Goal: Transaction & Acquisition: Purchase product/service

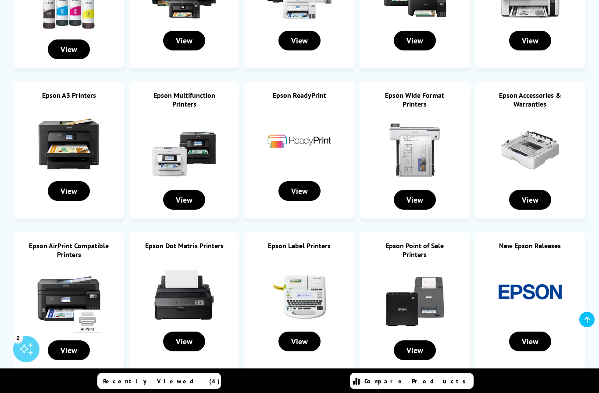
scroll to position [248, 0]
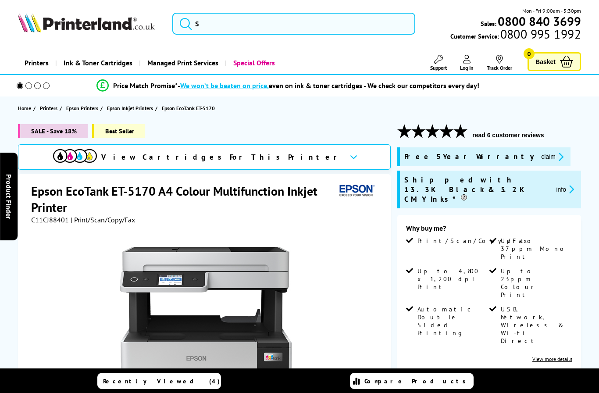
select select "2000"
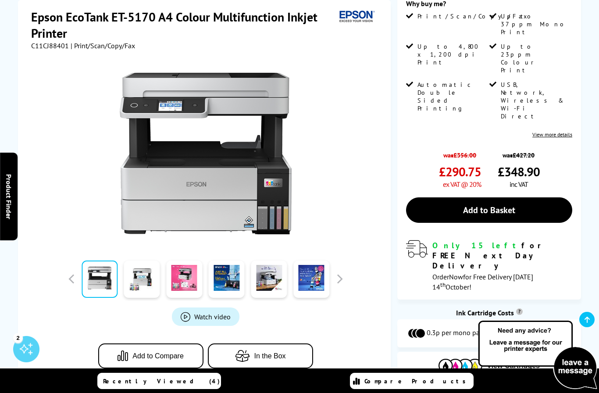
scroll to position [246, 0]
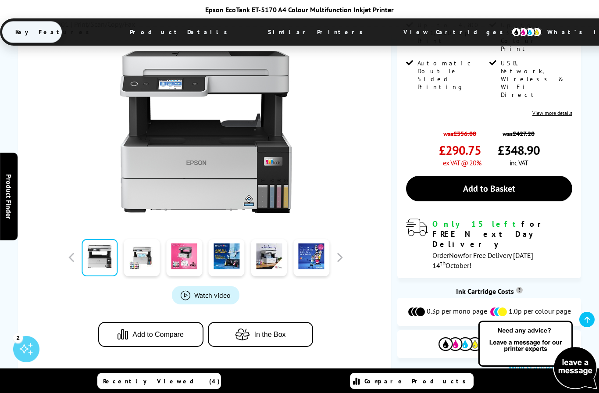
click at [253, 322] on button "In the Box" at bounding box center [260, 334] width 105 height 25
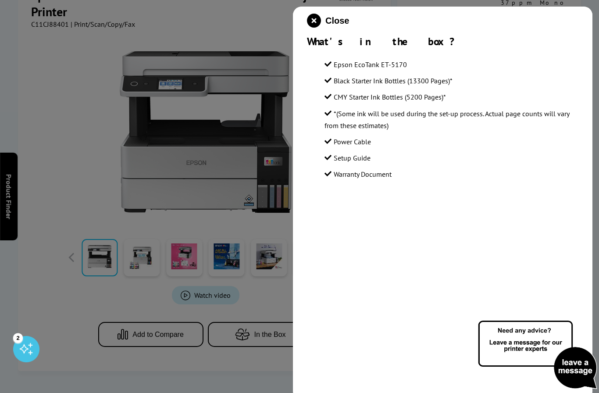
click at [204, 257] on div at bounding box center [299, 196] width 599 height 393
click at [251, 82] on div at bounding box center [299, 196] width 599 height 393
click at [313, 18] on icon "close modal" at bounding box center [314, 21] width 14 height 14
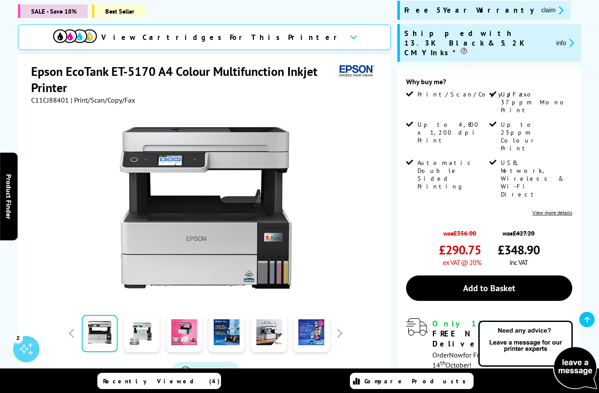
scroll to position [151, 0]
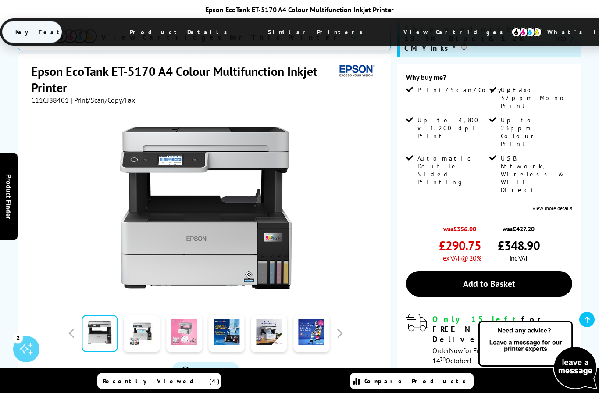
click at [182, 315] on link at bounding box center [184, 333] width 36 height 37
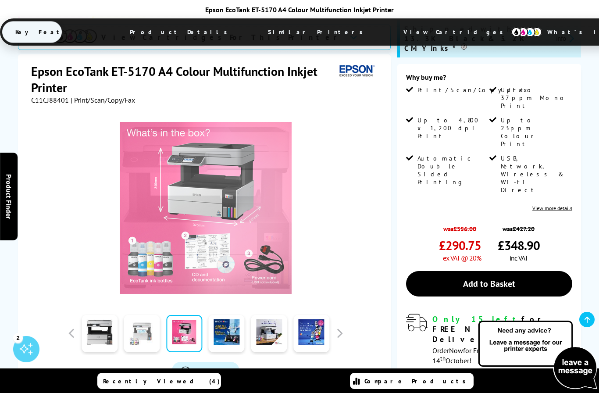
click at [145, 315] on link at bounding box center [142, 333] width 36 height 37
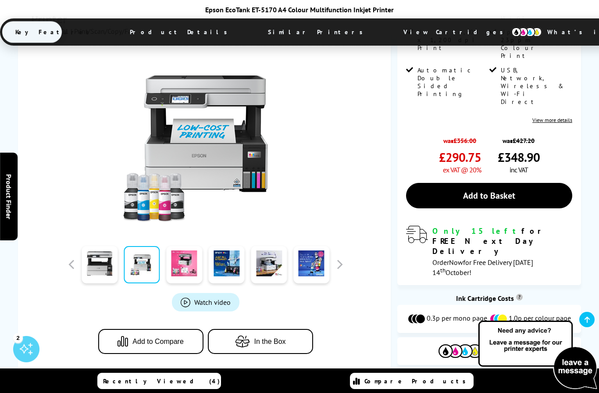
scroll to position [239, 0]
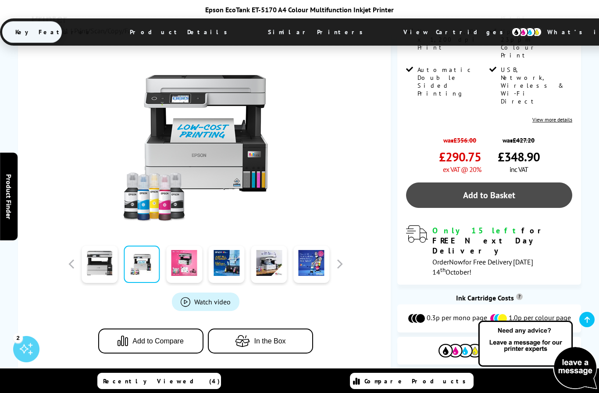
click at [460, 182] on link "Add to Basket" at bounding box center [489, 194] width 166 height 25
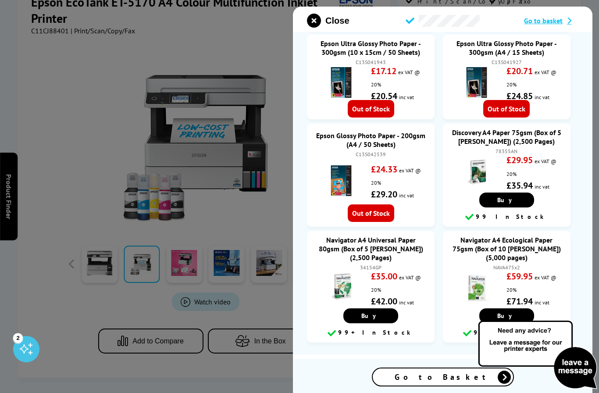
scroll to position [870, 0]
click at [453, 382] on span "Go to Basket" at bounding box center [443, 377] width 96 height 10
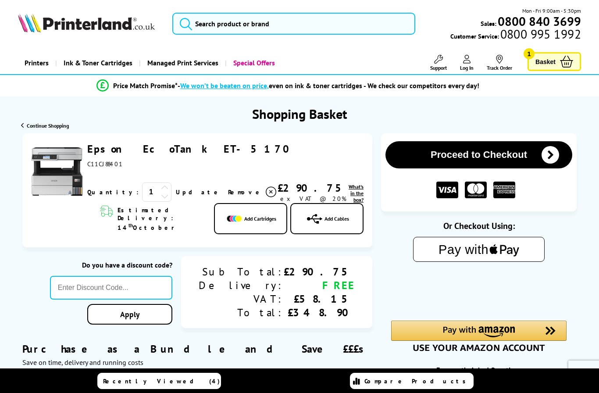
click at [319, 216] on icon at bounding box center [314, 219] width 15 height 12
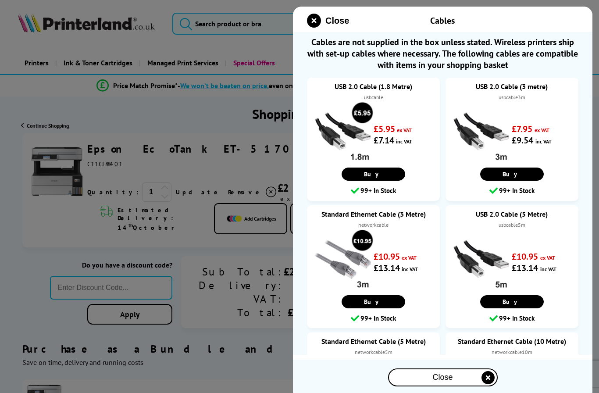
click at [241, 249] on div at bounding box center [299, 196] width 599 height 393
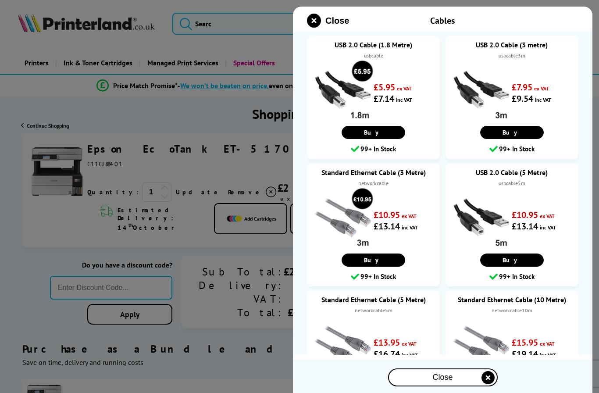
scroll to position [64, 0]
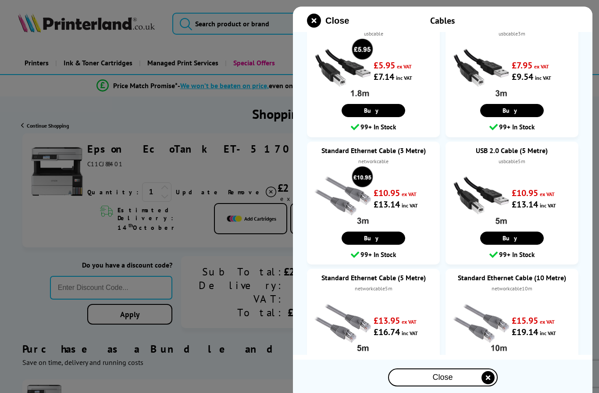
click at [445, 374] on span "Close" at bounding box center [442, 377] width 20 height 9
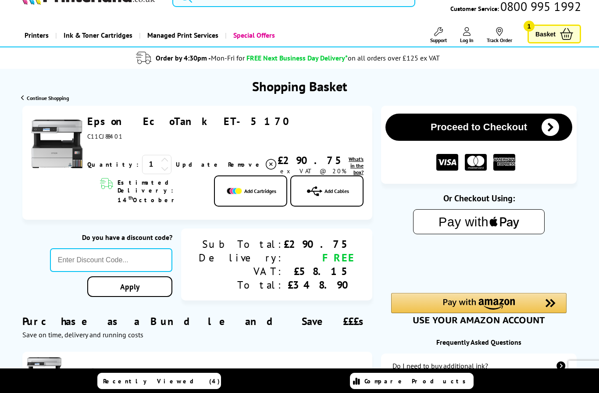
scroll to position [0, 0]
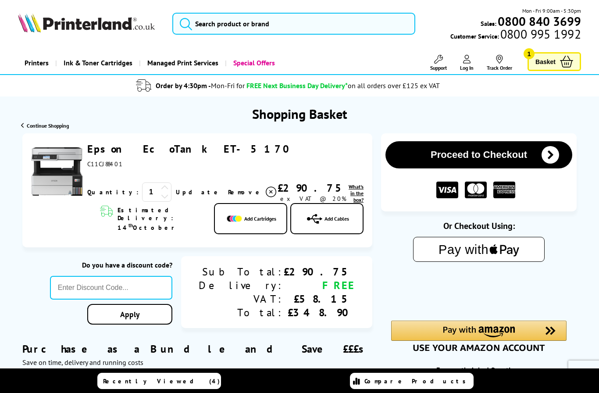
click at [349, 199] on span "What's in the box?" at bounding box center [356, 193] width 15 height 20
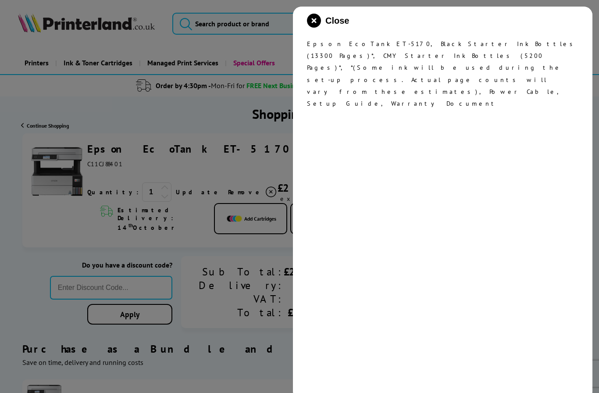
click at [210, 134] on div at bounding box center [299, 196] width 599 height 393
click at [317, 14] on icon "close modal" at bounding box center [314, 21] width 14 height 14
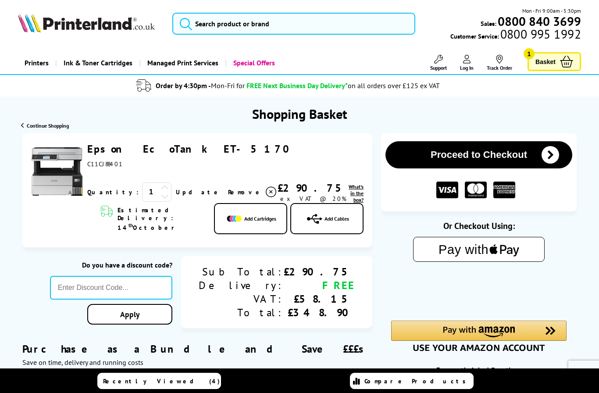
click at [159, 156] on link "Epson EcoTank ET-5170" at bounding box center [191, 149] width 208 height 14
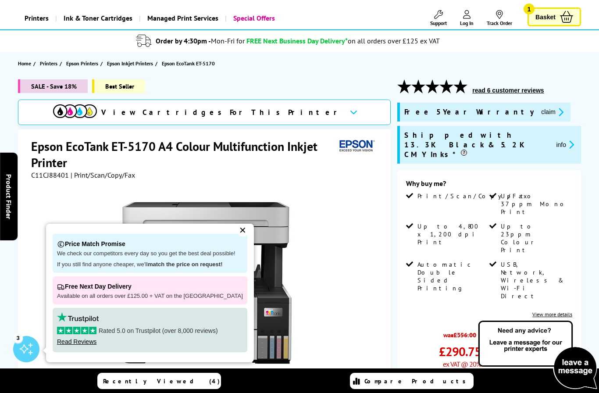
scroll to position [66, 0]
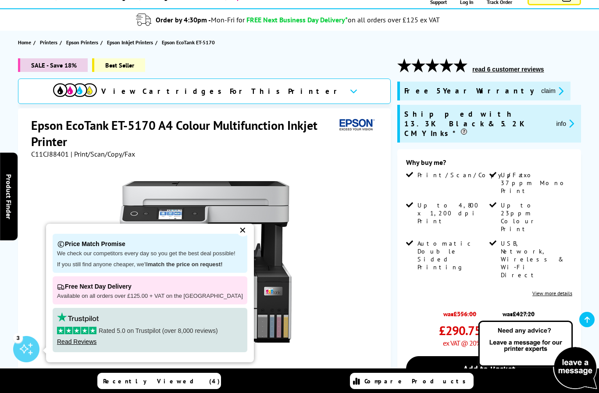
click at [237, 236] on div "✕" at bounding box center [243, 230] width 12 height 12
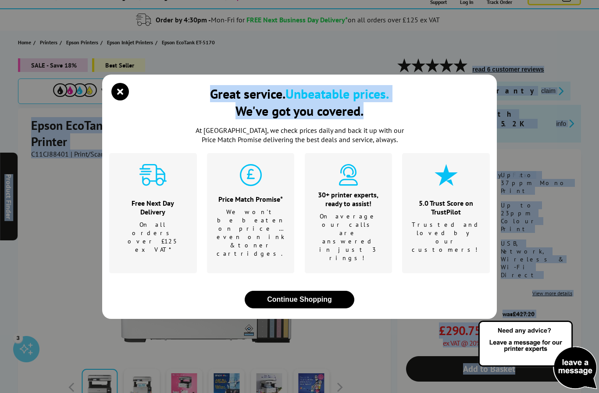
click at [50, 225] on div "Great service. Unbeatable prices. We've got you covered. At Printerland, we che…" at bounding box center [299, 196] width 599 height 393
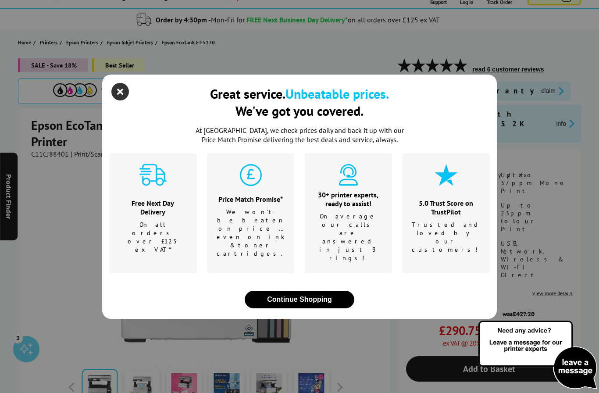
click at [123, 100] on icon "close modal" at bounding box center [120, 92] width 18 height 18
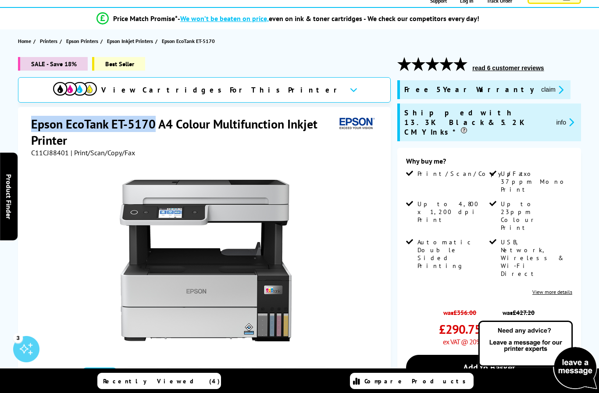
scroll to position [0, 0]
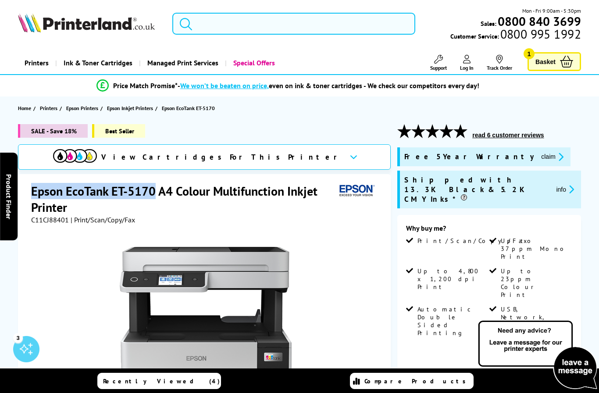
click at [288, 28] on input "search" at bounding box center [293, 24] width 243 height 22
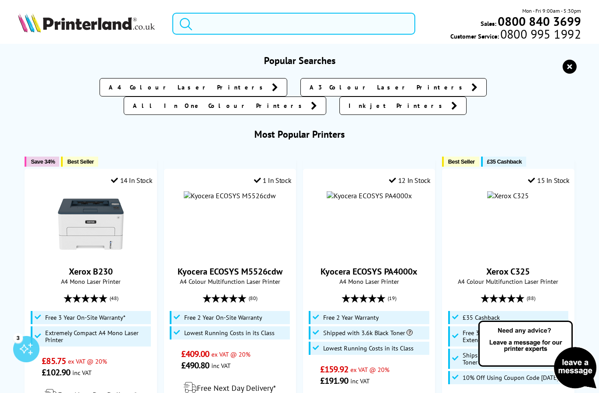
click at [268, 21] on input "search" at bounding box center [293, 24] width 243 height 22
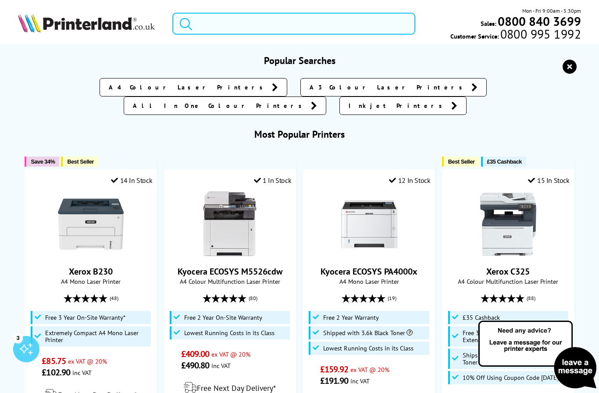
paste input "ET15000"
type input "ET15000"
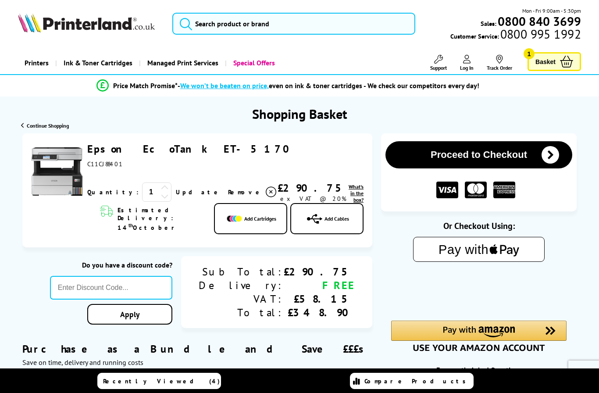
drag, startPoint x: 225, startPoint y: 149, endPoint x: 103, endPoint y: 149, distance: 121.9
click at [103, 149] on div "Epson EcoTank ET-5170 ex VAT @ 20%" at bounding box center [225, 155] width 276 height 26
copy link "Epson EcoTank ET-5170"
click at [272, 25] on input "search" at bounding box center [293, 24] width 243 height 22
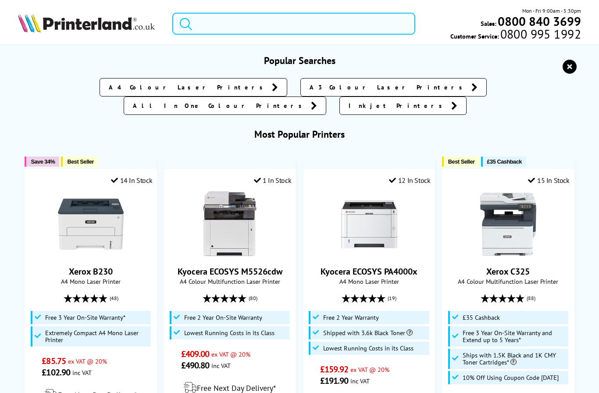
click at [253, 26] on input "search" at bounding box center [293, 24] width 243 height 22
paste input "Epson EcoTank ET-5170"
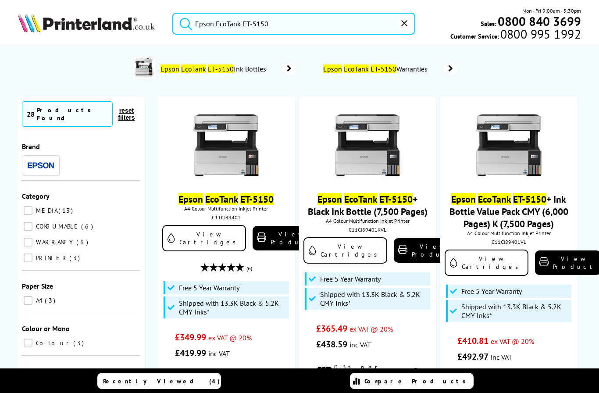
type input "Epson EcoTank ET-5150"
click at [401, 22] on button "reset" at bounding box center [404, 23] width 13 height 13
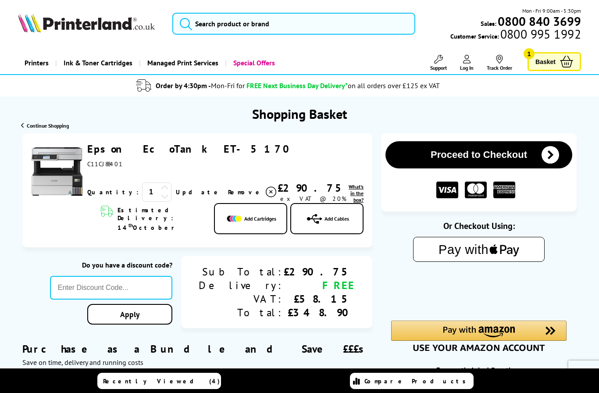
click at [563, 62] on icon at bounding box center [566, 62] width 13 height 12
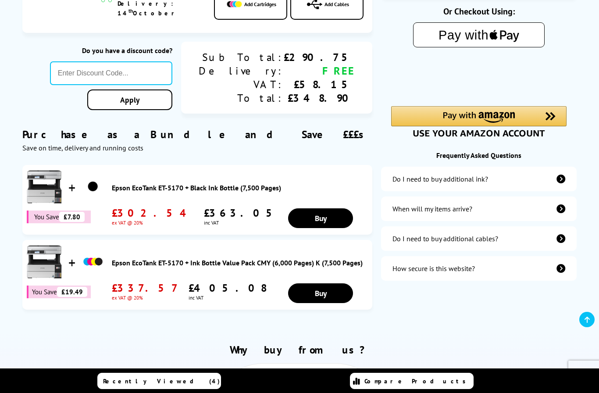
scroll to position [213, 0]
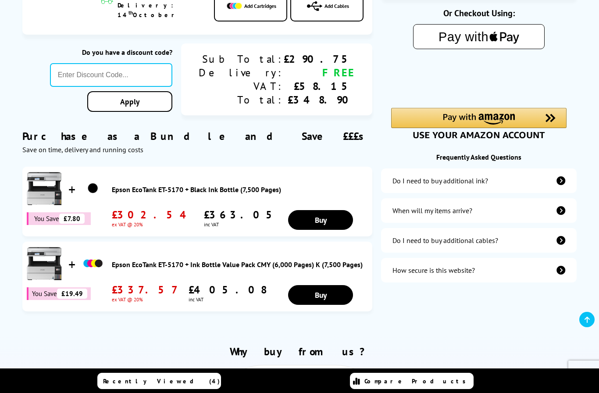
click at [559, 184] on icon "additional-ink" at bounding box center [560, 180] width 9 height 9
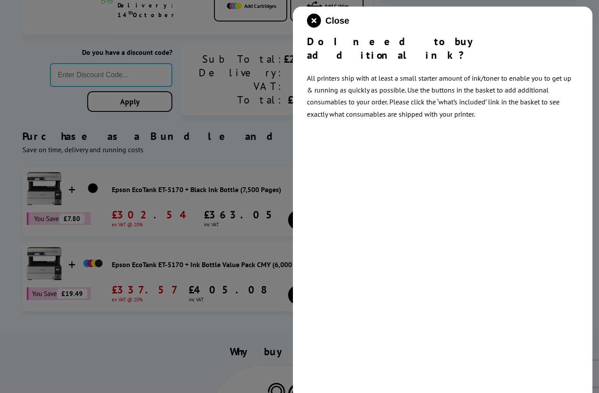
click at [229, 340] on div at bounding box center [299, 196] width 599 height 393
click at [318, 24] on icon "close modal" at bounding box center [314, 21] width 14 height 14
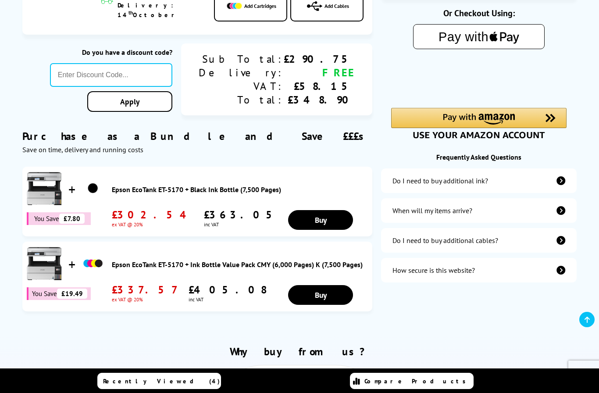
click at [549, 253] on div "Do I need to buy additional cables?" at bounding box center [479, 240] width 196 height 25
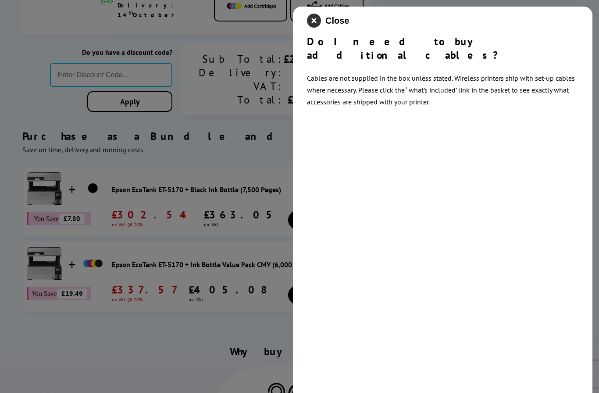
click at [312, 23] on icon "close modal" at bounding box center [314, 21] width 14 height 14
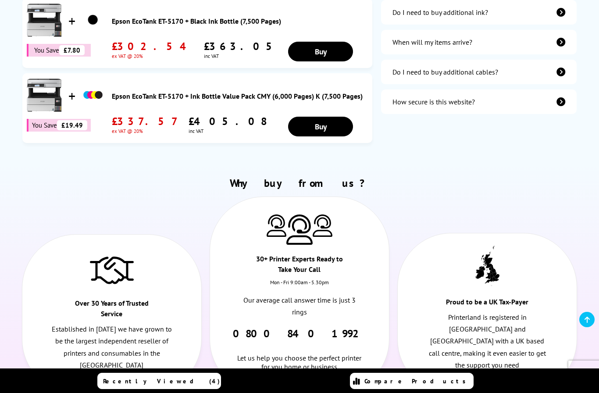
scroll to position [382, 0]
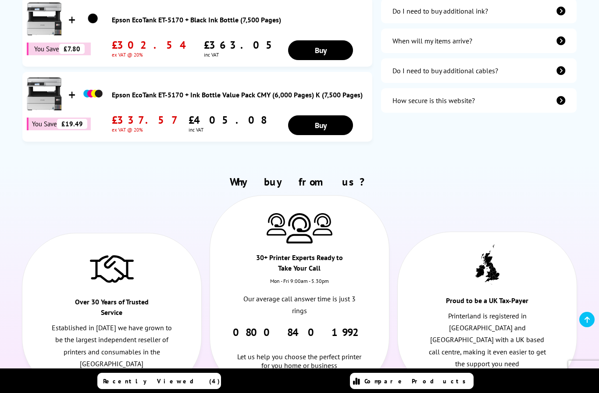
click at [506, 98] on div "How secure is this website?" at bounding box center [479, 100] width 196 height 25
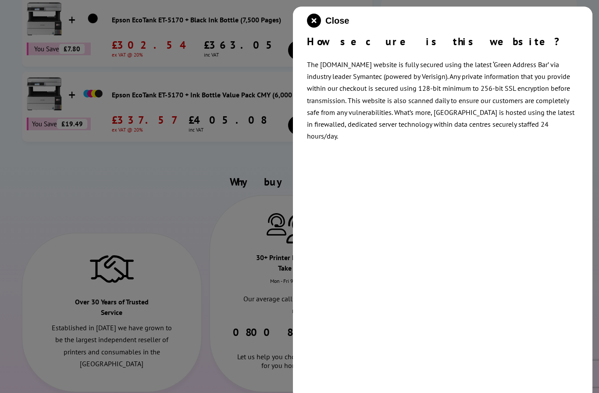
click at [243, 162] on div at bounding box center [299, 196] width 599 height 393
click at [256, 335] on div at bounding box center [299, 196] width 599 height 393
click at [195, 297] on div at bounding box center [299, 196] width 599 height 393
click at [242, 254] on div at bounding box center [299, 196] width 599 height 393
click at [324, 12] on div "Close How secure is this website? The printerland.co.uk website is fully secure…" at bounding box center [442, 203] width 299 height 393
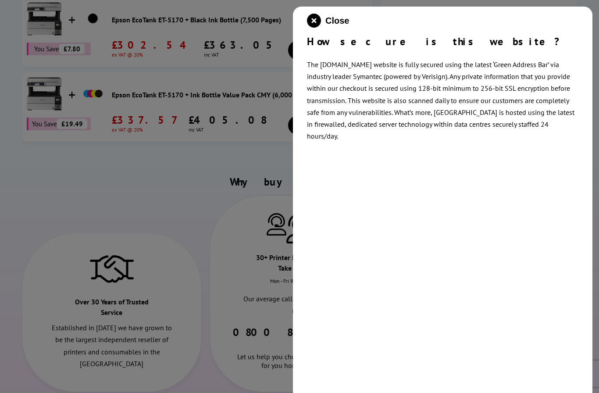
click at [317, 22] on icon "close modal" at bounding box center [314, 21] width 14 height 14
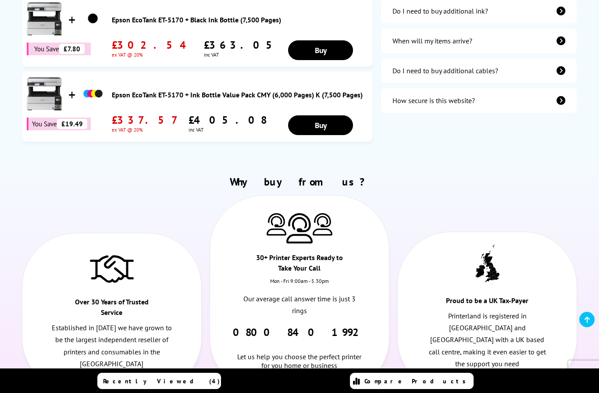
click at [399, 105] on div "How secure is this website?" at bounding box center [433, 100] width 82 height 9
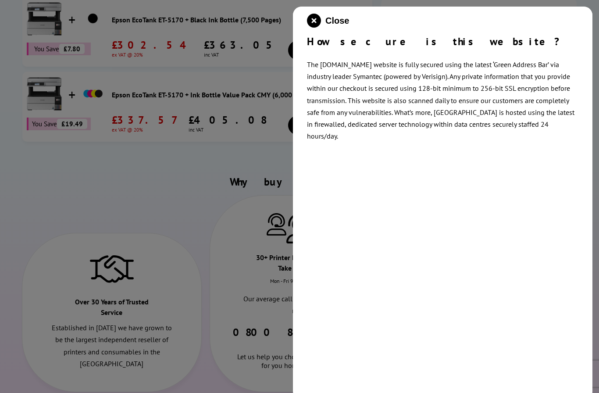
click at [309, 26] on icon "close modal" at bounding box center [314, 21] width 14 height 14
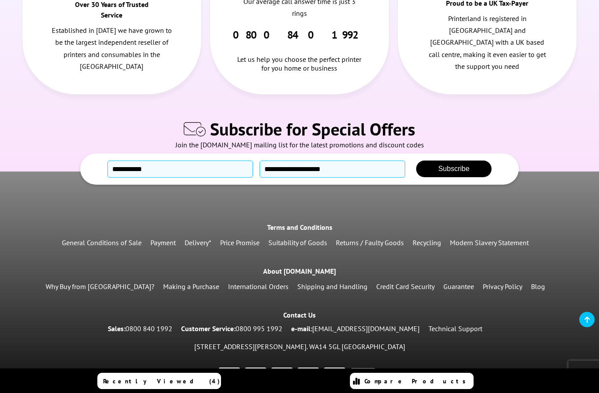
scroll to position [679, 0]
click at [443, 291] on link "Guarantee" at bounding box center [458, 286] width 31 height 9
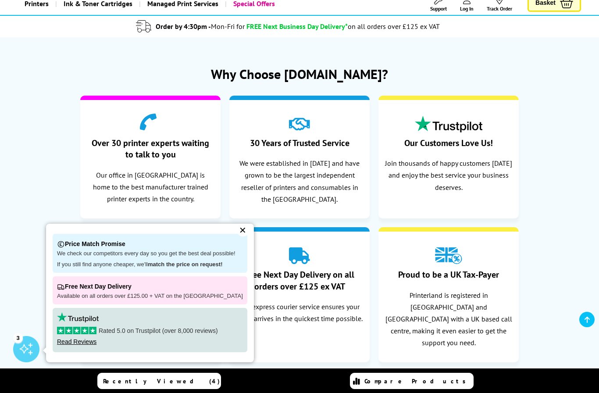
scroll to position [61, 0]
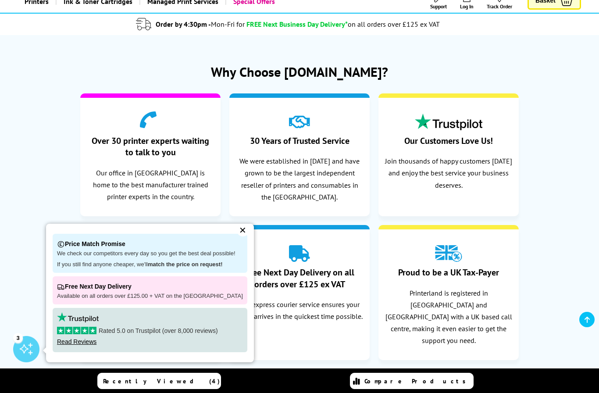
click at [237, 236] on div "✕" at bounding box center [243, 230] width 12 height 12
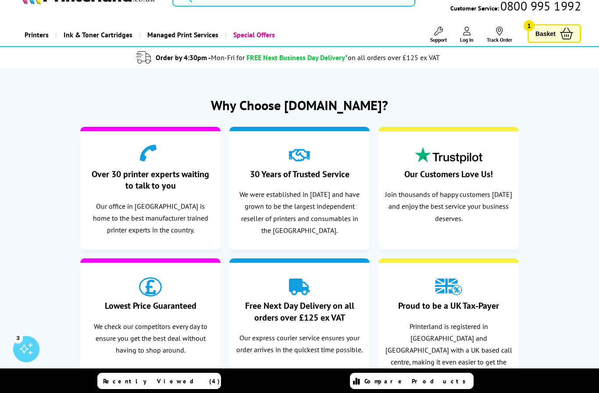
scroll to position [0, 0]
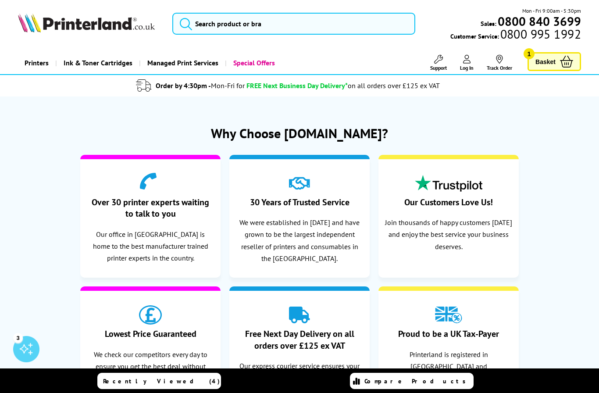
click at [542, 59] on span "Basket" at bounding box center [545, 62] width 20 height 12
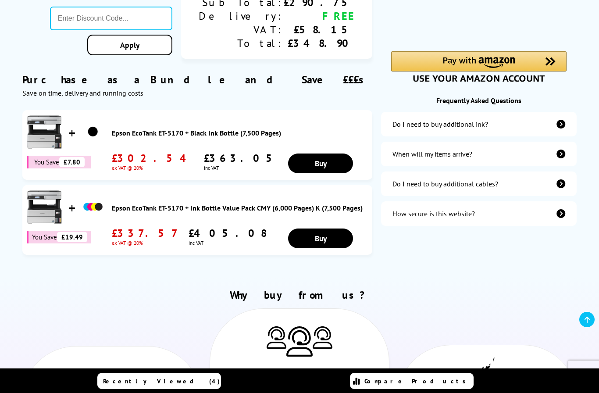
scroll to position [270, 0]
click at [420, 217] on div "How secure is this website?" at bounding box center [433, 213] width 82 height 9
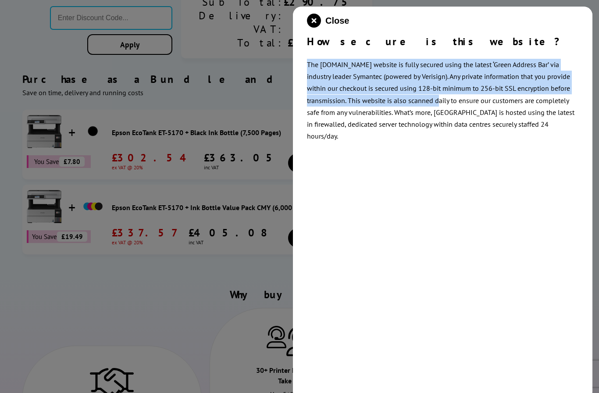
click at [402, 167] on div "Close How secure is this website? The [DOMAIN_NAME] website is fully secured us…" at bounding box center [442, 203] width 299 height 393
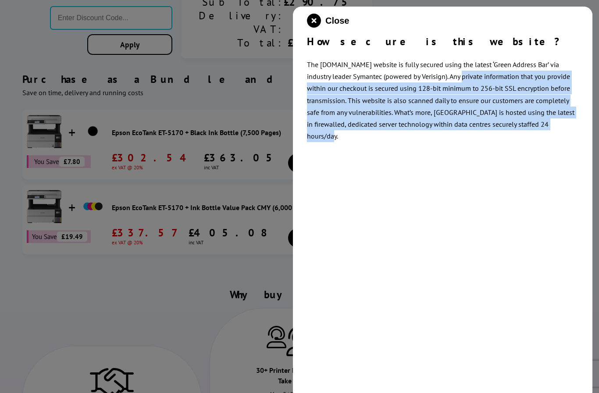
copy p "Any private information that you provide within our checkout is secured using 1…"
click at [275, 392] on div at bounding box center [299, 196] width 599 height 393
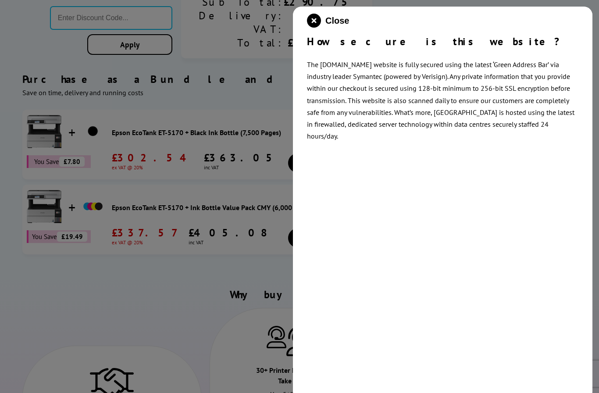
click at [65, 323] on div at bounding box center [299, 196] width 599 height 393
click at [62, 299] on div at bounding box center [299, 196] width 599 height 393
click at [324, 27] on button "Close" at bounding box center [328, 21] width 42 height 14
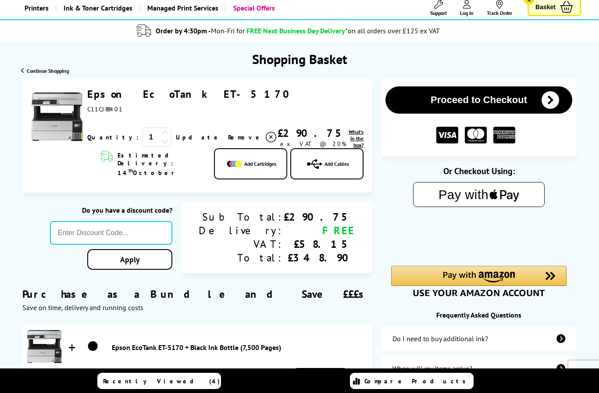
scroll to position [0, 0]
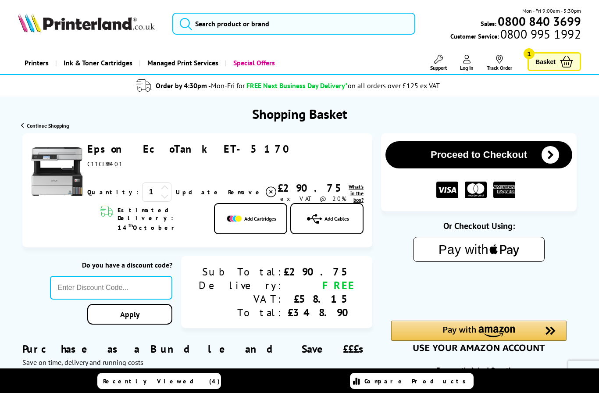
click at [160, 153] on link "Epson EcoTank ET-5170" at bounding box center [191, 149] width 208 height 14
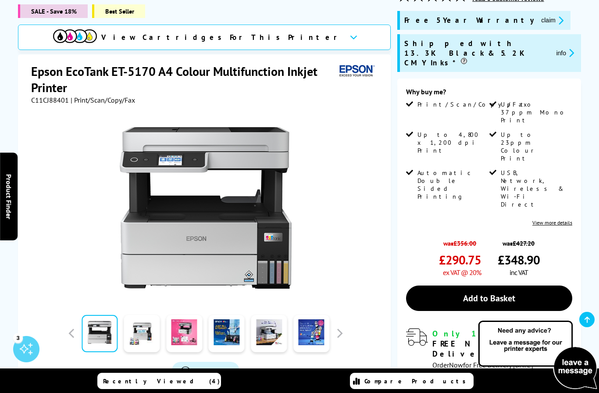
scroll to position [138, 0]
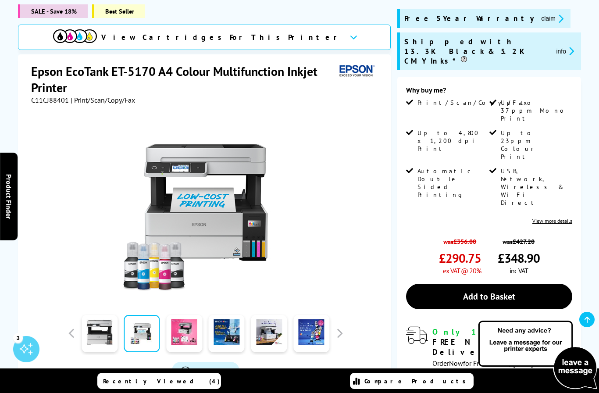
click at [583, 16] on div "SALE - Save 18% Best Seller View Cartridges For This Printer Epson EcoTank ET-5…" at bounding box center [299, 232] width 599 height 493
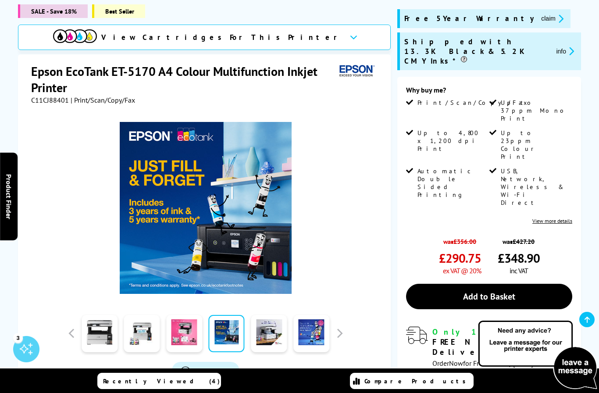
click at [259, 291] on div "Watch video Add to Compare In the Box" at bounding box center [205, 272] width 349 height 336
click at [267, 289] on div "Watch video Add to Compare In the Box" at bounding box center [205, 272] width 349 height 336
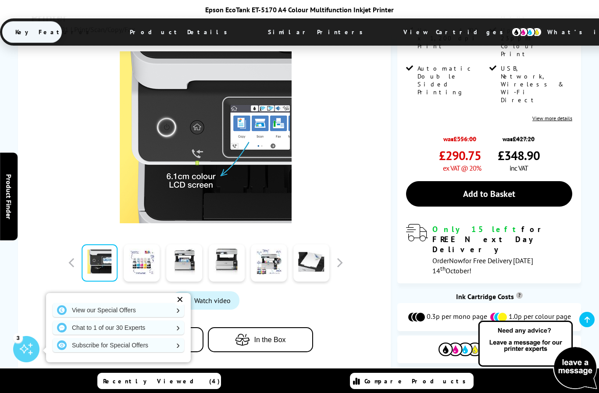
scroll to position [242, 0]
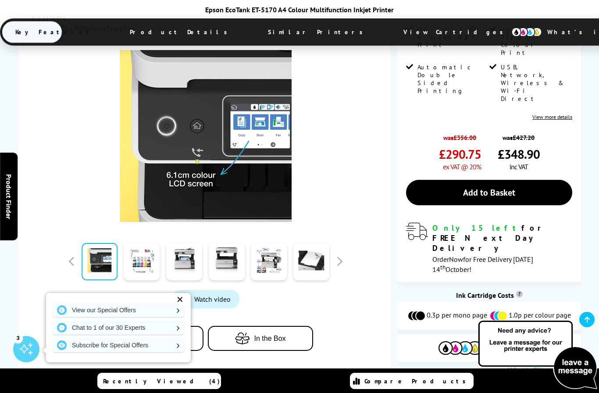
click at [169, 4] on div "Epson EcoTank ET-5170 A4 Colour Multifunction Inkjet Printer Key Features Produ…" at bounding box center [299, 26] width 599 height 52
click at [169, 31] on span "Product Details" at bounding box center [181, 31] width 128 height 21
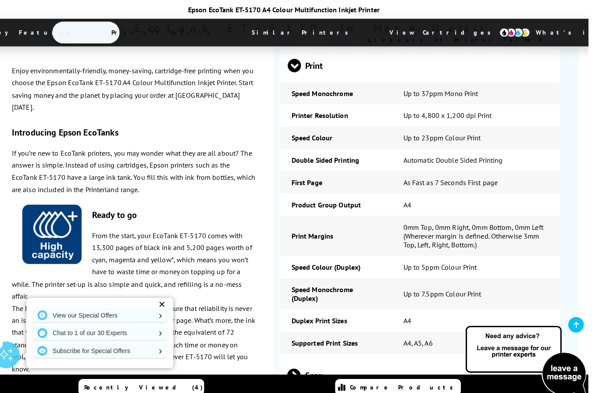
scroll to position [1235, 6]
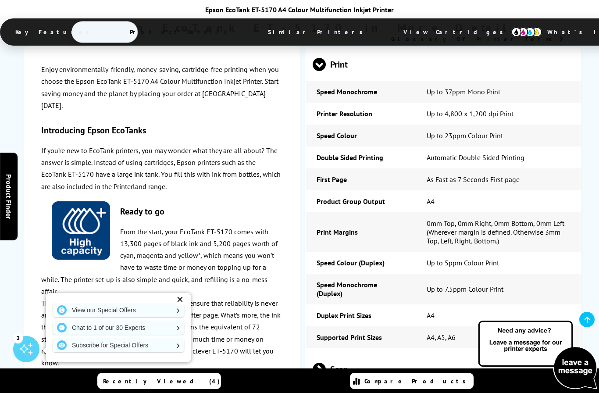
click at [255, 32] on span "Similar Printers" at bounding box center [318, 31] width 126 height 21
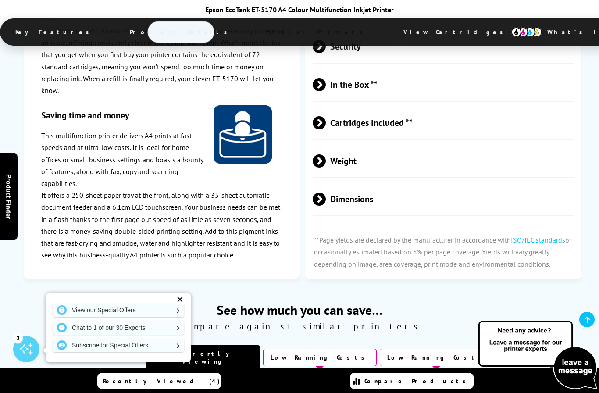
scroll to position [2139, 0]
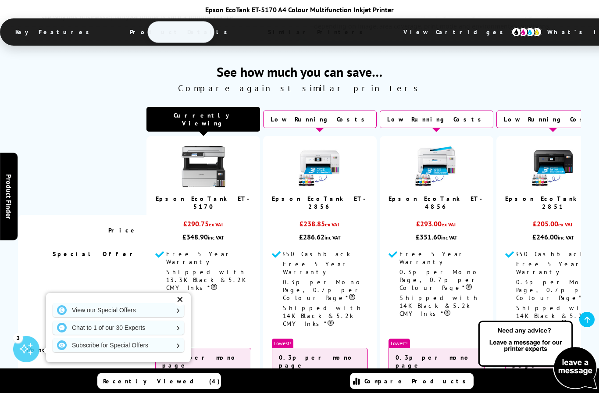
click at [511, 29] on img at bounding box center [526, 32] width 31 height 10
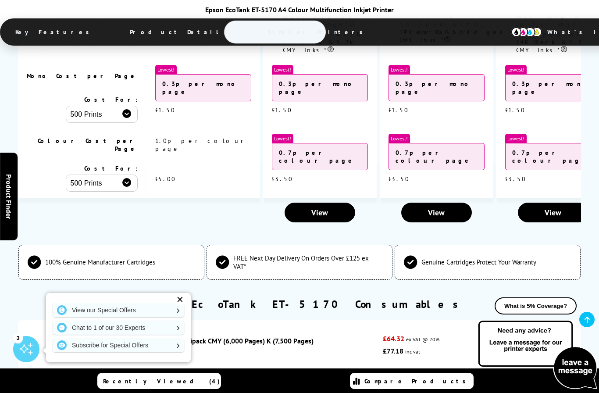
scroll to position [2548, 0]
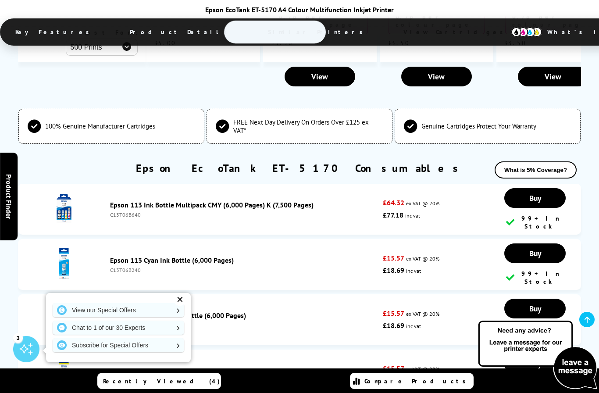
click at [534, 34] on span "What’s in the Box?" at bounding box center [607, 31] width 147 height 21
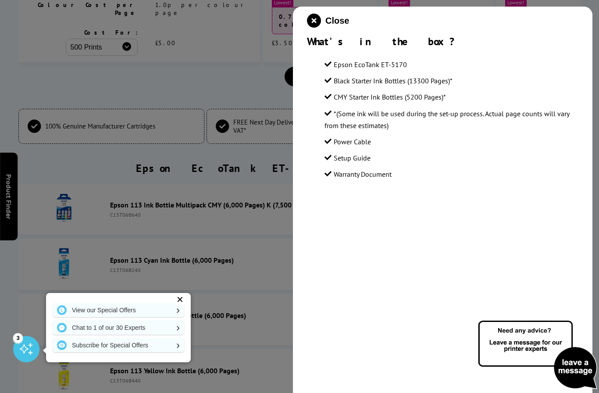
click at [261, 94] on div at bounding box center [299, 196] width 599 height 393
click at [317, 18] on icon "close modal" at bounding box center [314, 21] width 14 height 14
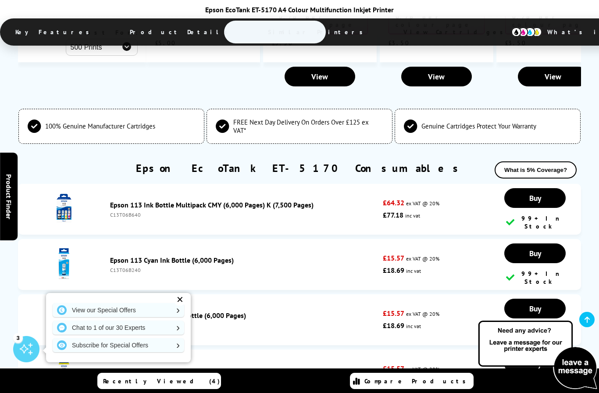
click at [91, 35] on span "Key Features" at bounding box center [54, 31] width 105 height 21
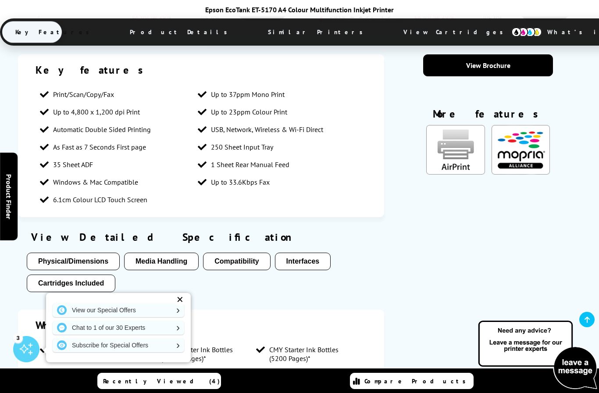
scroll to position [716, 0]
